Goal: Information Seeking & Learning: Learn about a topic

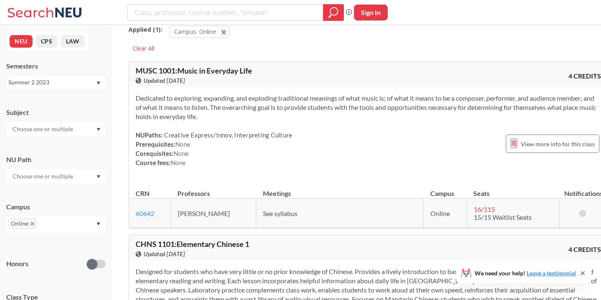
scroll to position [18, 0]
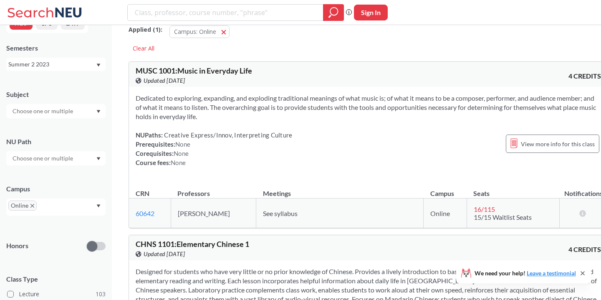
click at [81, 110] on div at bounding box center [55, 111] width 99 height 14
click at [95, 107] on div at bounding box center [55, 111] width 99 height 14
click at [67, 207] on div "Online" at bounding box center [55, 206] width 99 height 17
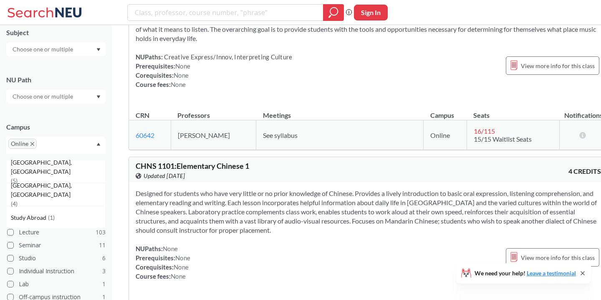
scroll to position [118, 0]
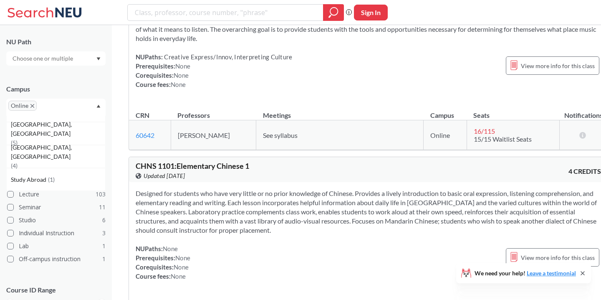
click at [33, 105] on icon "X to remove pill" at bounding box center [32, 106] width 4 height 4
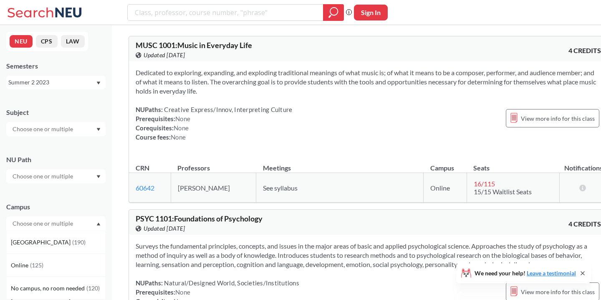
click at [54, 81] on div "Summer 2 2023" at bounding box center [51, 82] width 87 height 9
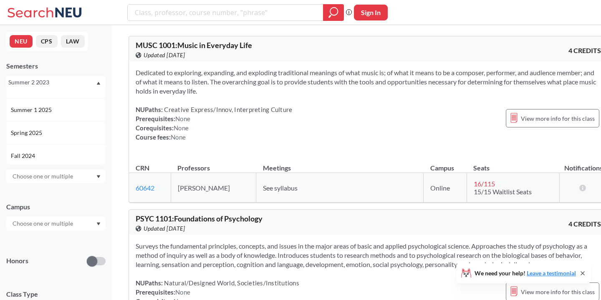
scroll to position [60, 0]
click at [67, 137] on div "Spring 2025" at bounding box center [55, 132] width 99 height 23
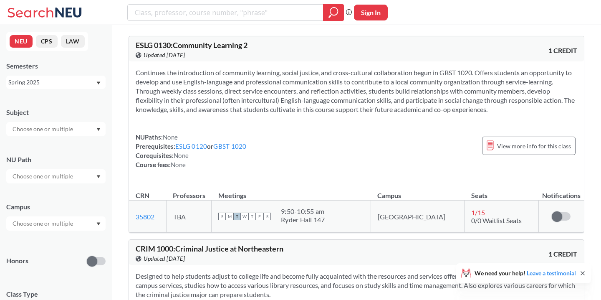
click at [62, 222] on input "text" at bounding box center [43, 223] width 70 height 10
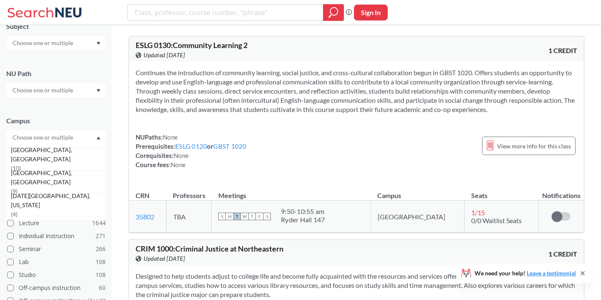
scroll to position [251, 0]
click at [57, 158] on div "[GEOGRAPHIC_DATA], [GEOGRAPHIC_DATA] ( 10 )" at bounding box center [58, 159] width 94 height 28
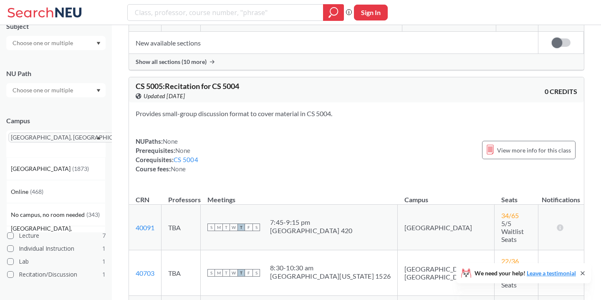
scroll to position [353, 0]
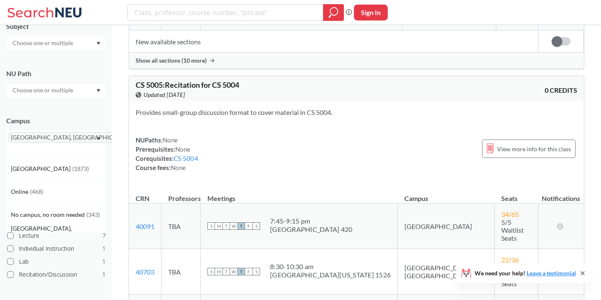
click at [99, 138] on icon "Dropdown arrow" at bounding box center [99, 138] width 4 height 3
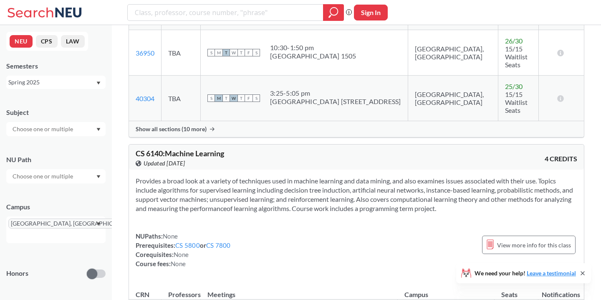
scroll to position [1825, 0]
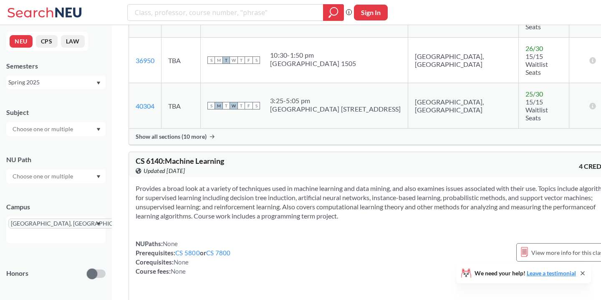
scroll to position [1742, 0]
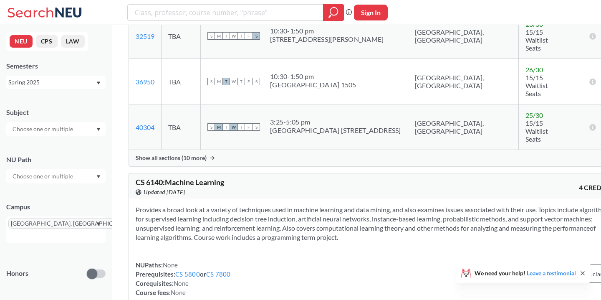
click at [191, 177] on span "CS 6140 : Machine Learning" at bounding box center [180, 181] width 89 height 9
copy div "CS 6140 : Machine Learning View this course on Banner."
click at [219, 18] on input "search" at bounding box center [225, 12] width 183 height 14
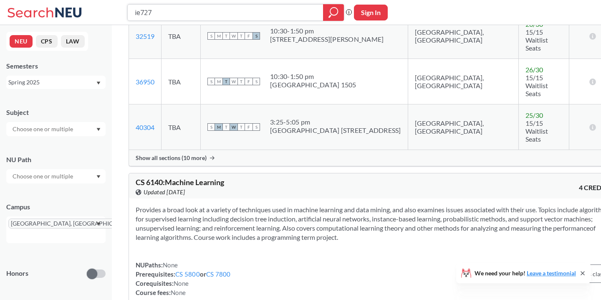
type input "ie7275"
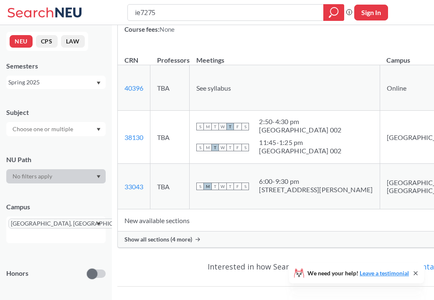
scroll to position [180, 0]
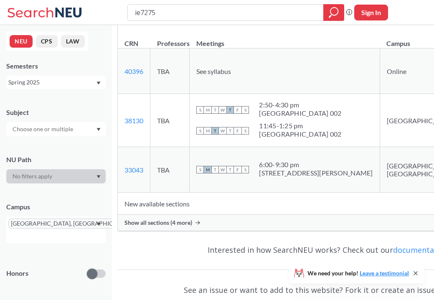
click at [190, 226] on span "Show all sections (4 more)" at bounding box center [158, 223] width 68 height 8
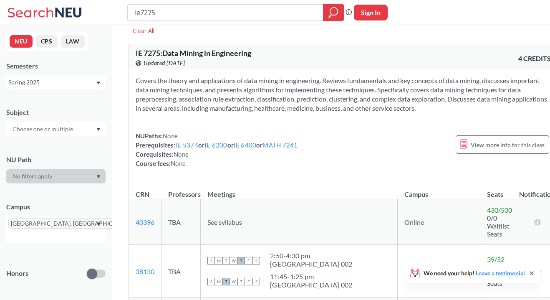
scroll to position [23, 0]
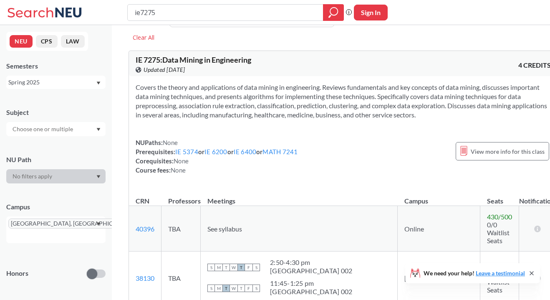
click at [71, 84] on div "Spring 2025" at bounding box center [51, 82] width 87 height 9
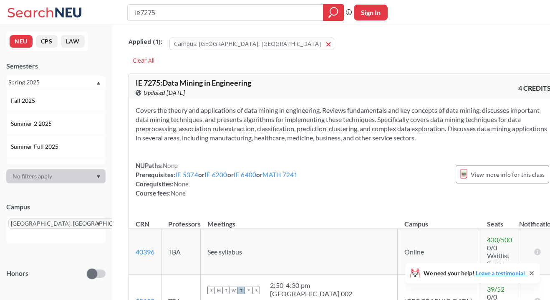
click at [243, 139] on section "Covers the theory and applications of data mining in engineering. Reviews funda…" at bounding box center [344, 124] width 416 height 37
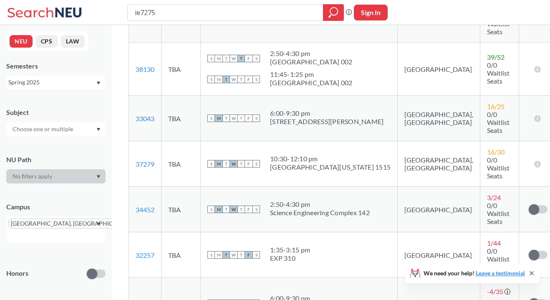
scroll to position [243, 0]
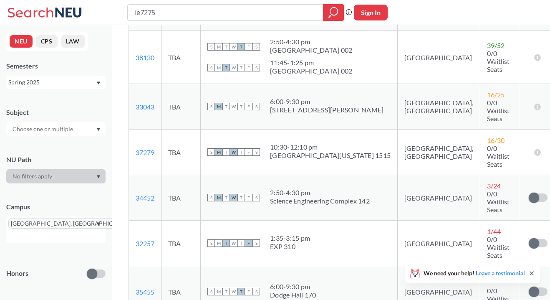
click at [56, 79] on div "Spring 2025" at bounding box center [51, 82] width 87 height 9
click at [56, 120] on div "Spring 2024" at bounding box center [58, 121] width 94 height 9
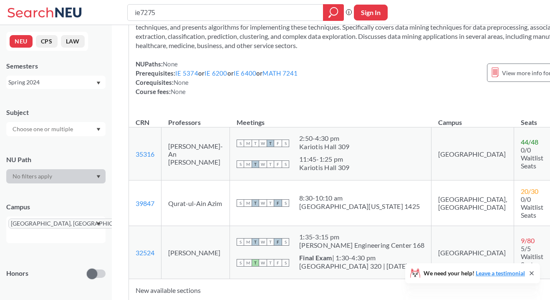
scroll to position [138, 0]
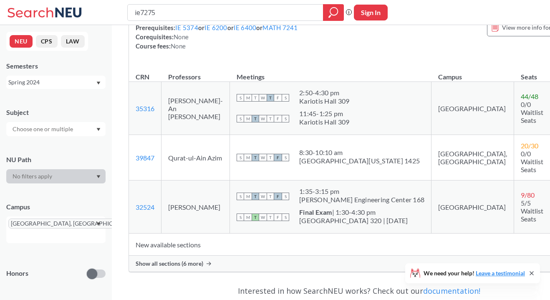
click at [235, 258] on div "Show all sections (6 more)" at bounding box center [359, 264] width 460 height 16
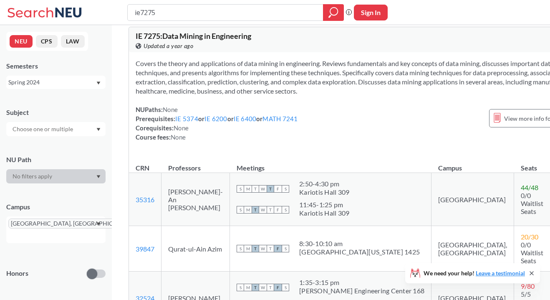
scroll to position [0, 0]
